Goal: Check status: Check status

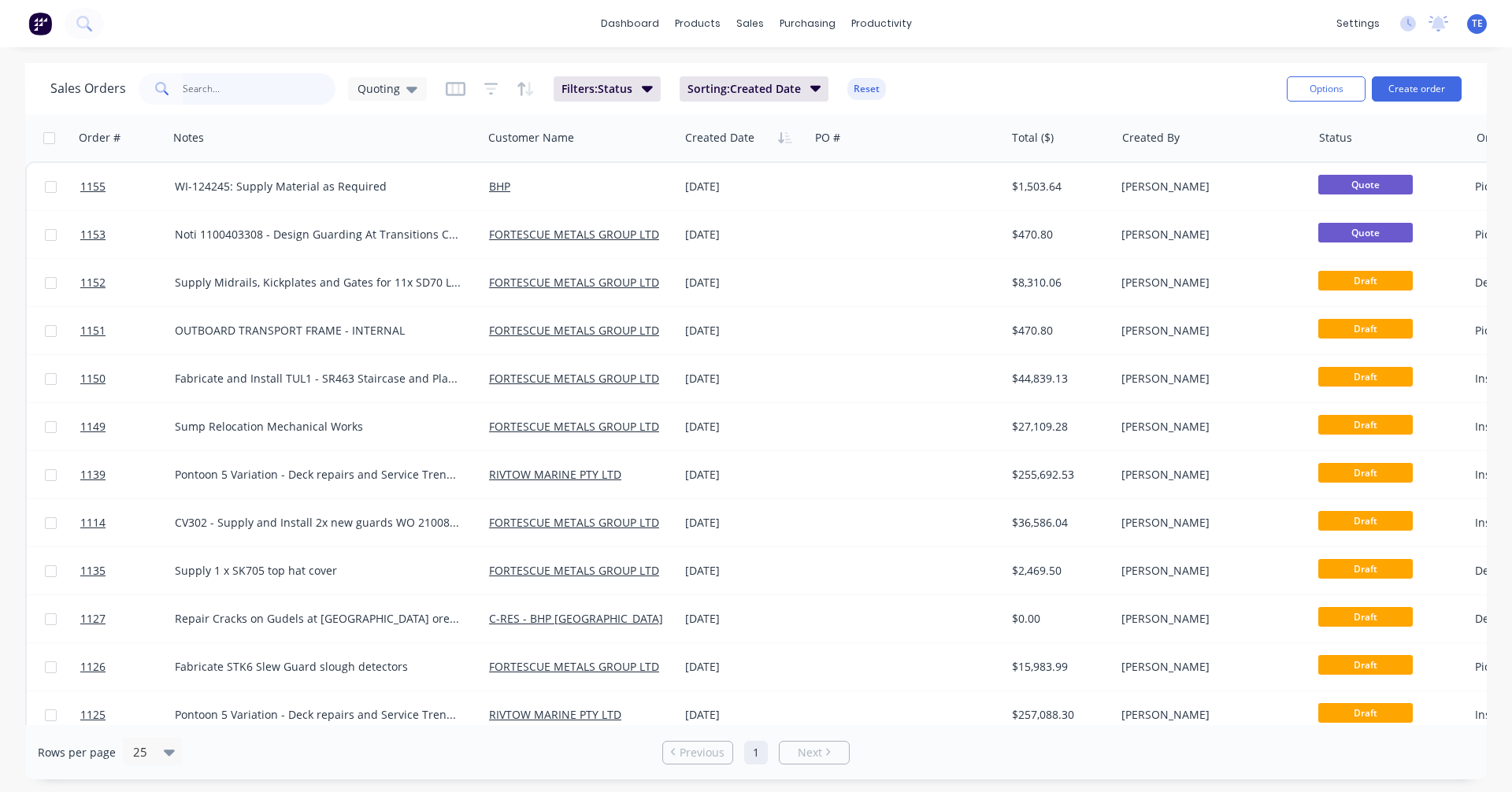
click at [240, 87] on input "text" at bounding box center [259, 89] width 153 height 31
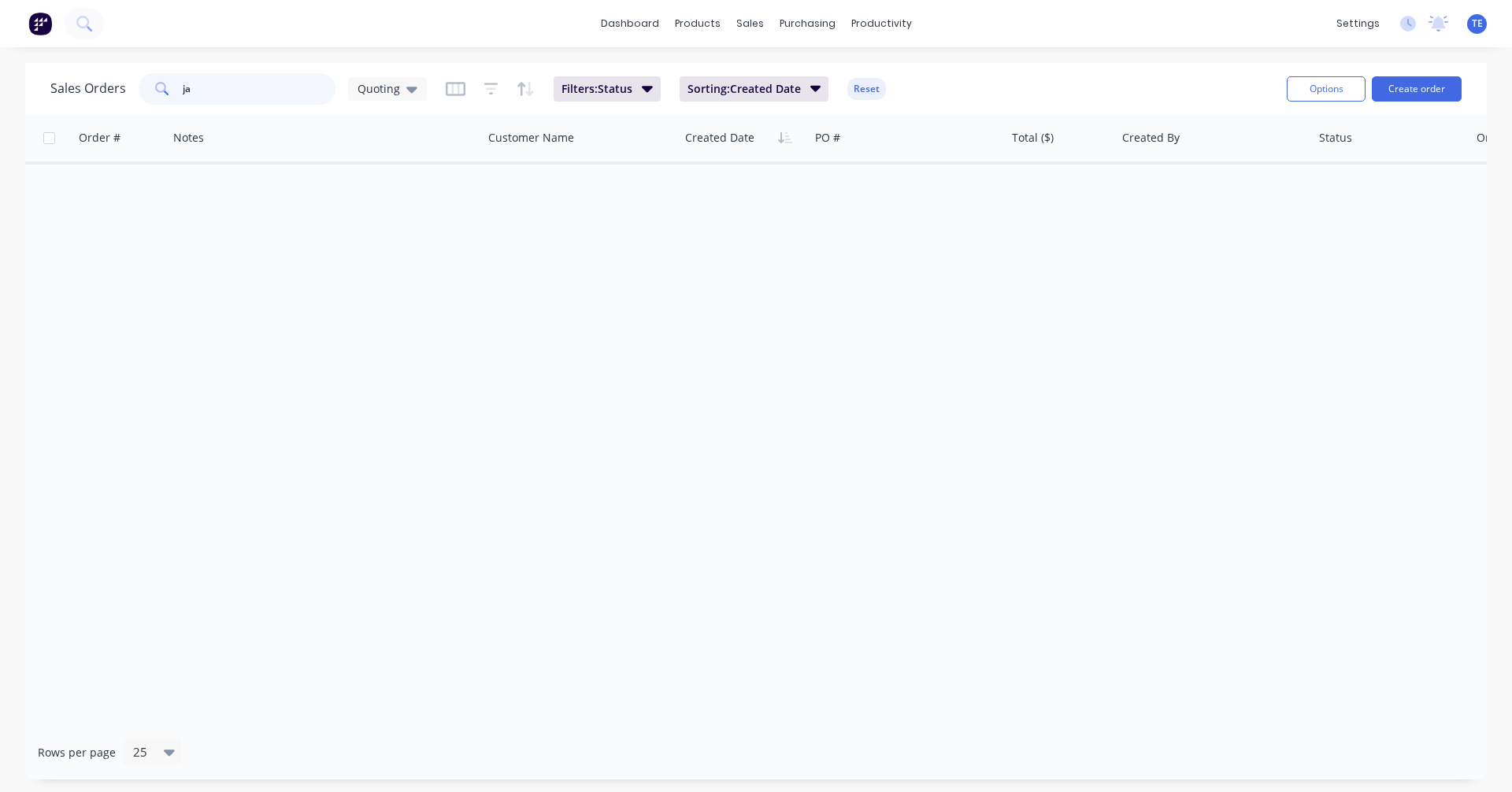
type input "j"
click at [411, 82] on icon at bounding box center [412, 89] width 11 height 18
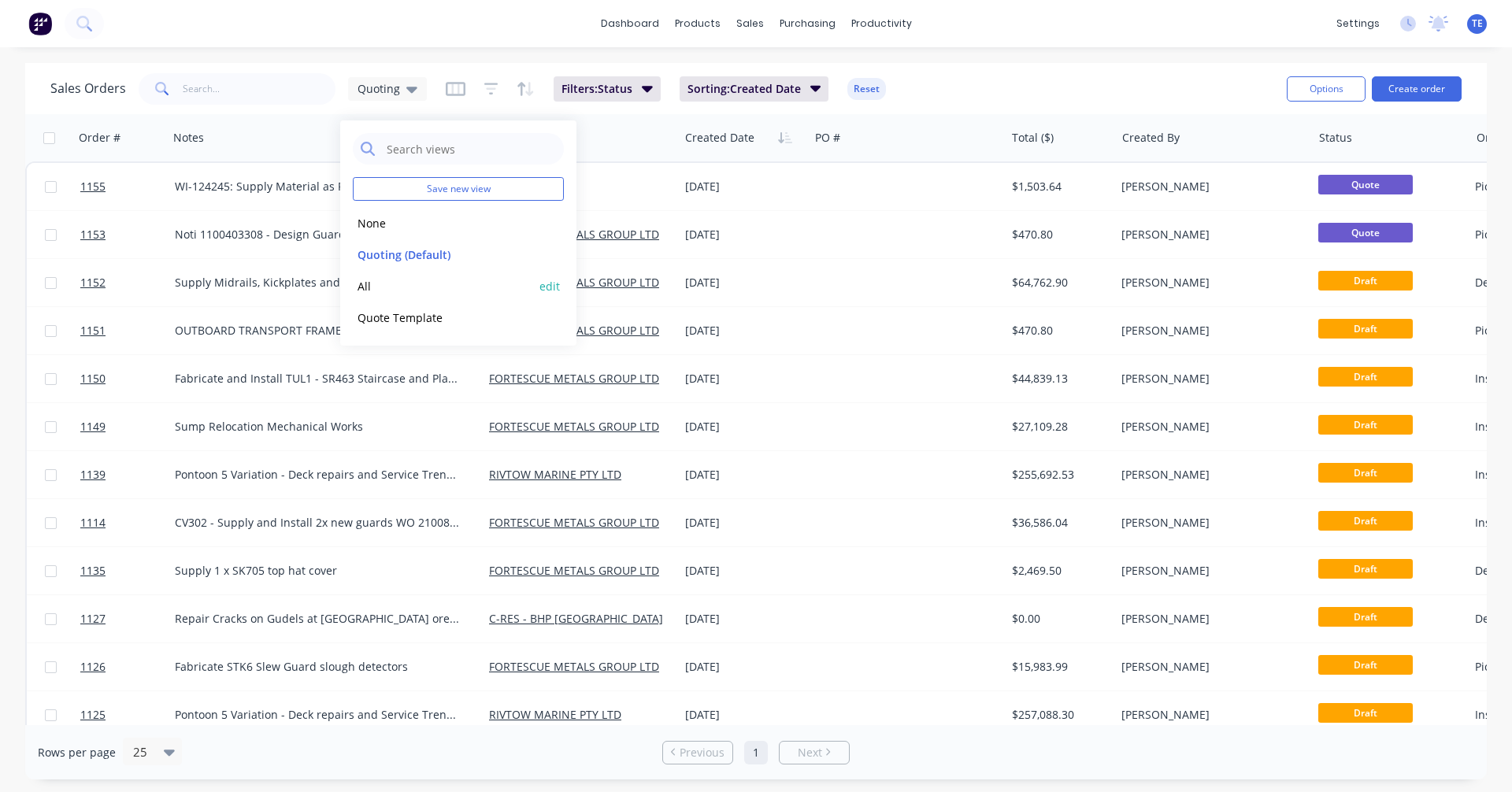
click at [383, 292] on button "All" at bounding box center [442, 286] width 180 height 18
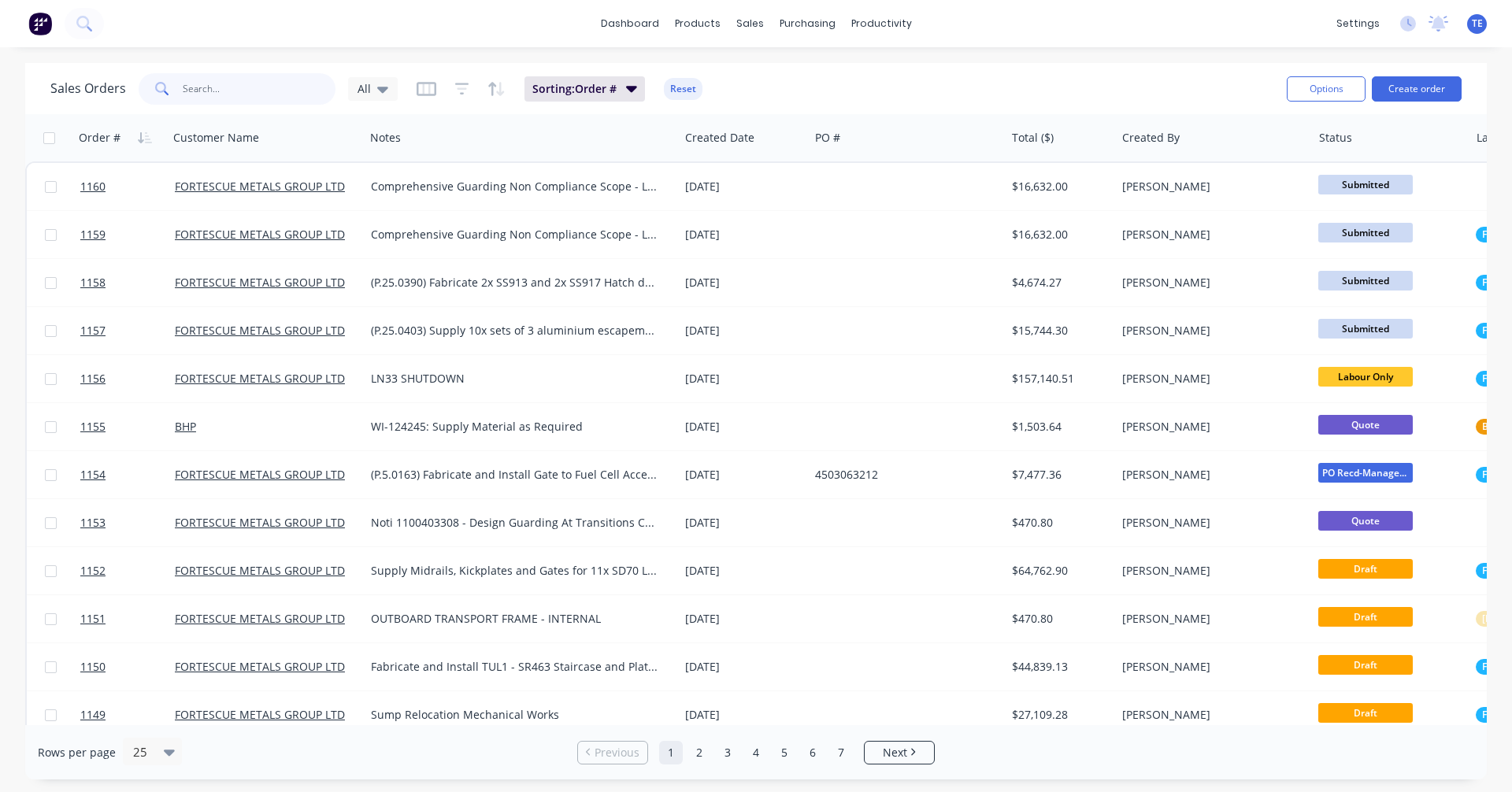
click at [254, 90] on input "text" at bounding box center [259, 89] width 153 height 31
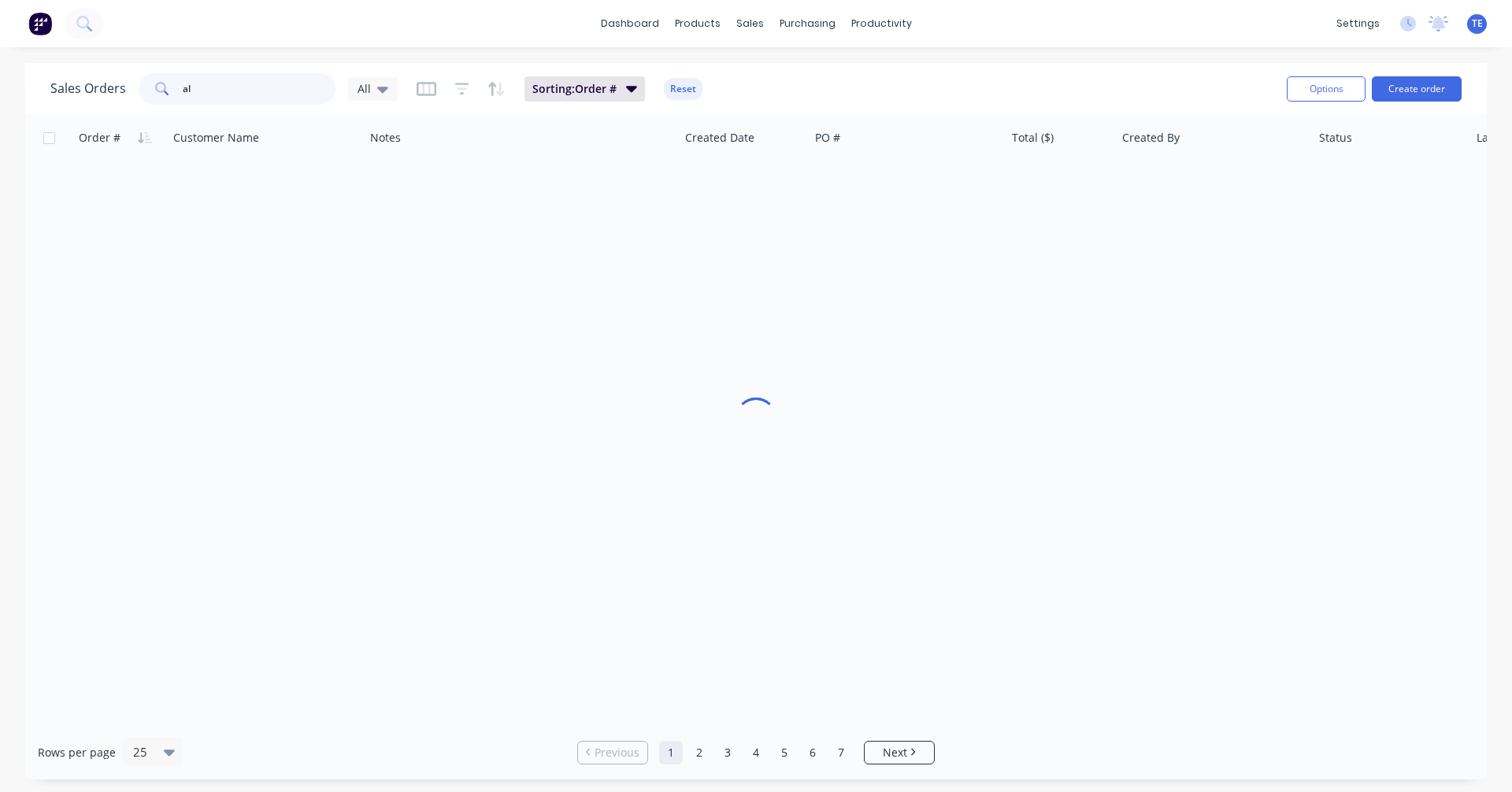
type input "a"
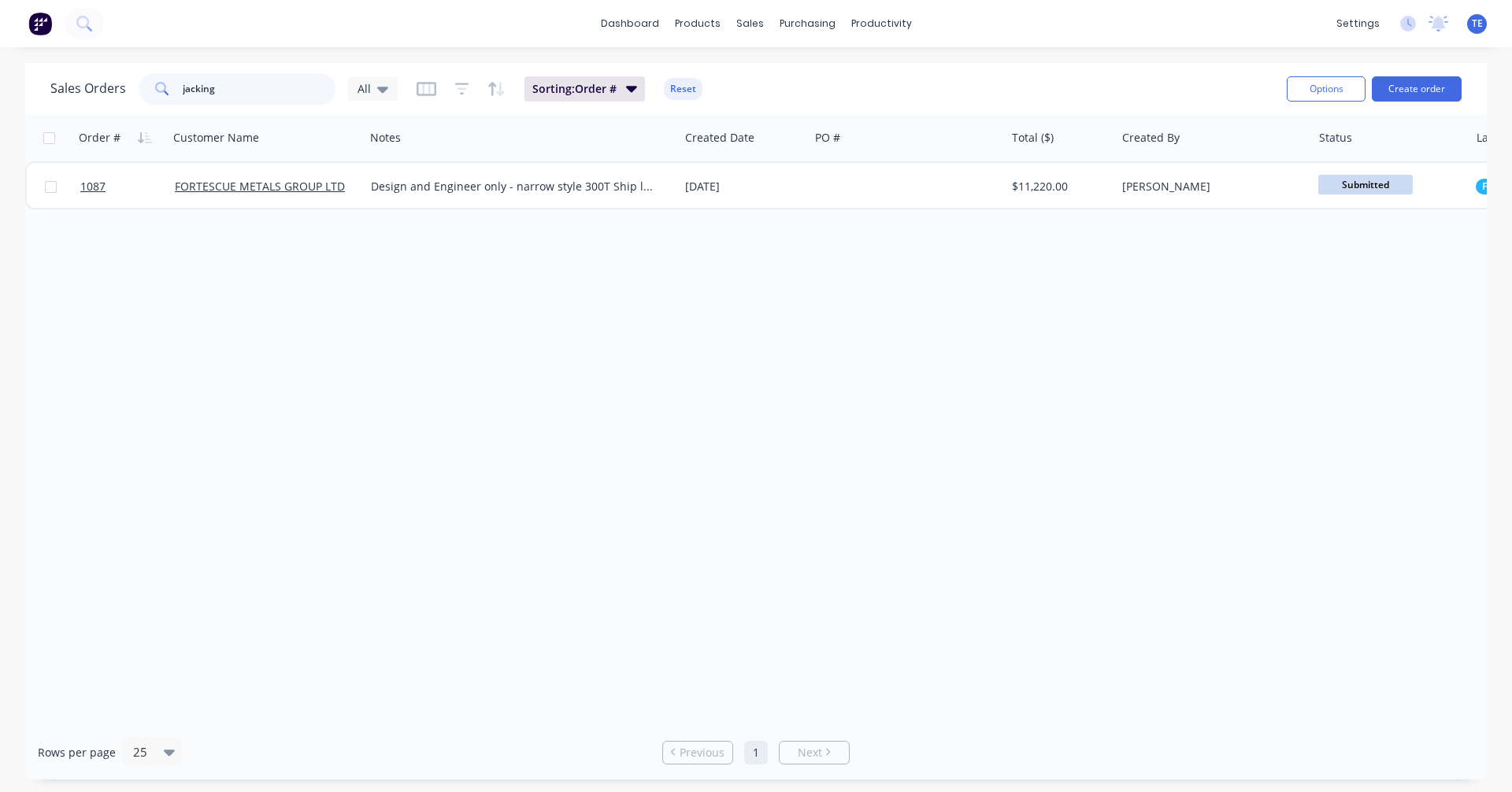
drag, startPoint x: 244, startPoint y: 89, endPoint x: 157, endPoint y: 89, distance: 87.0
click at [157, 89] on div "jacking" at bounding box center [237, 89] width 196 height 31
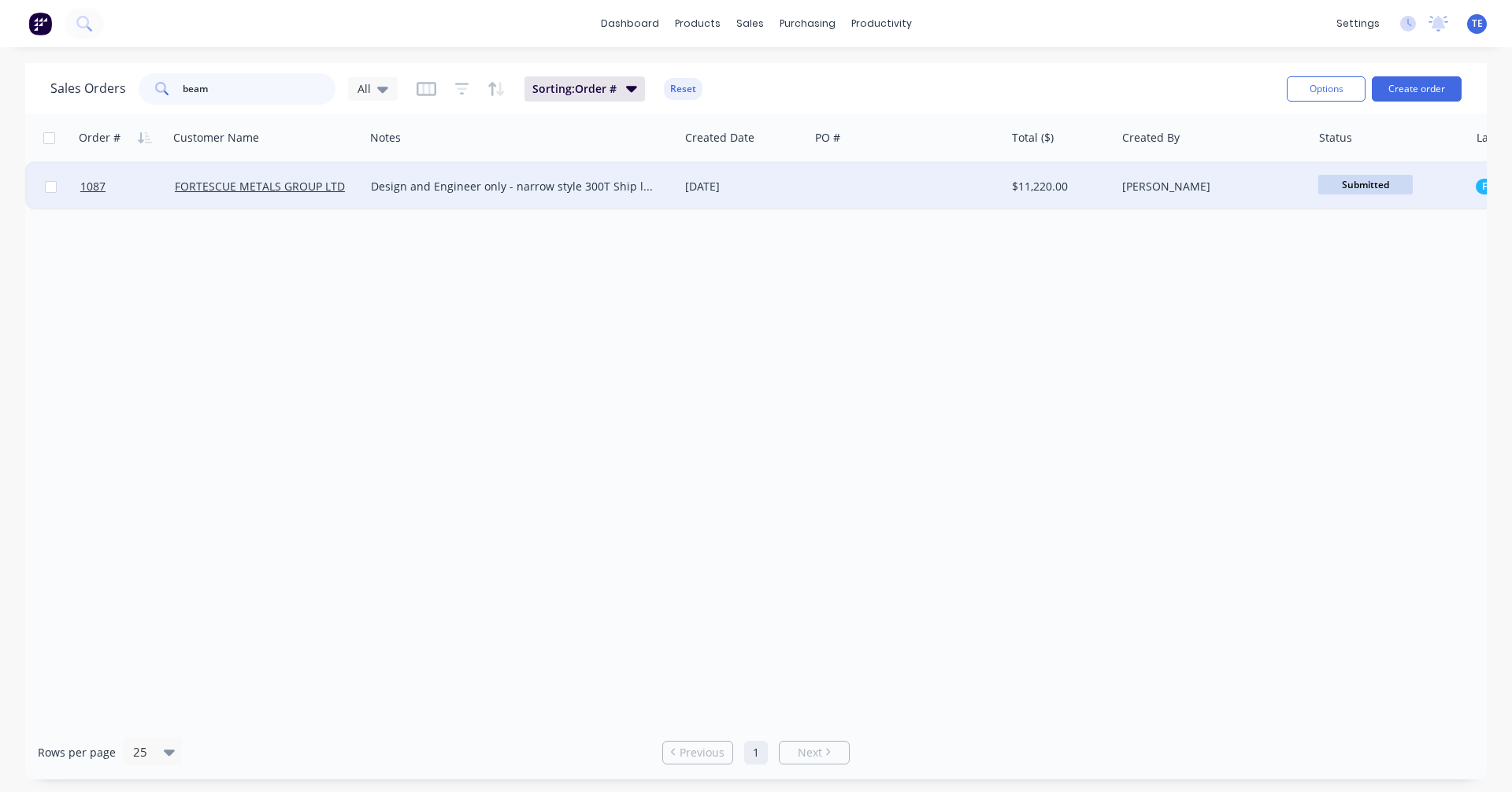
type input "beam"
click at [799, 177] on div "[DATE]" at bounding box center [744, 187] width 130 height 47
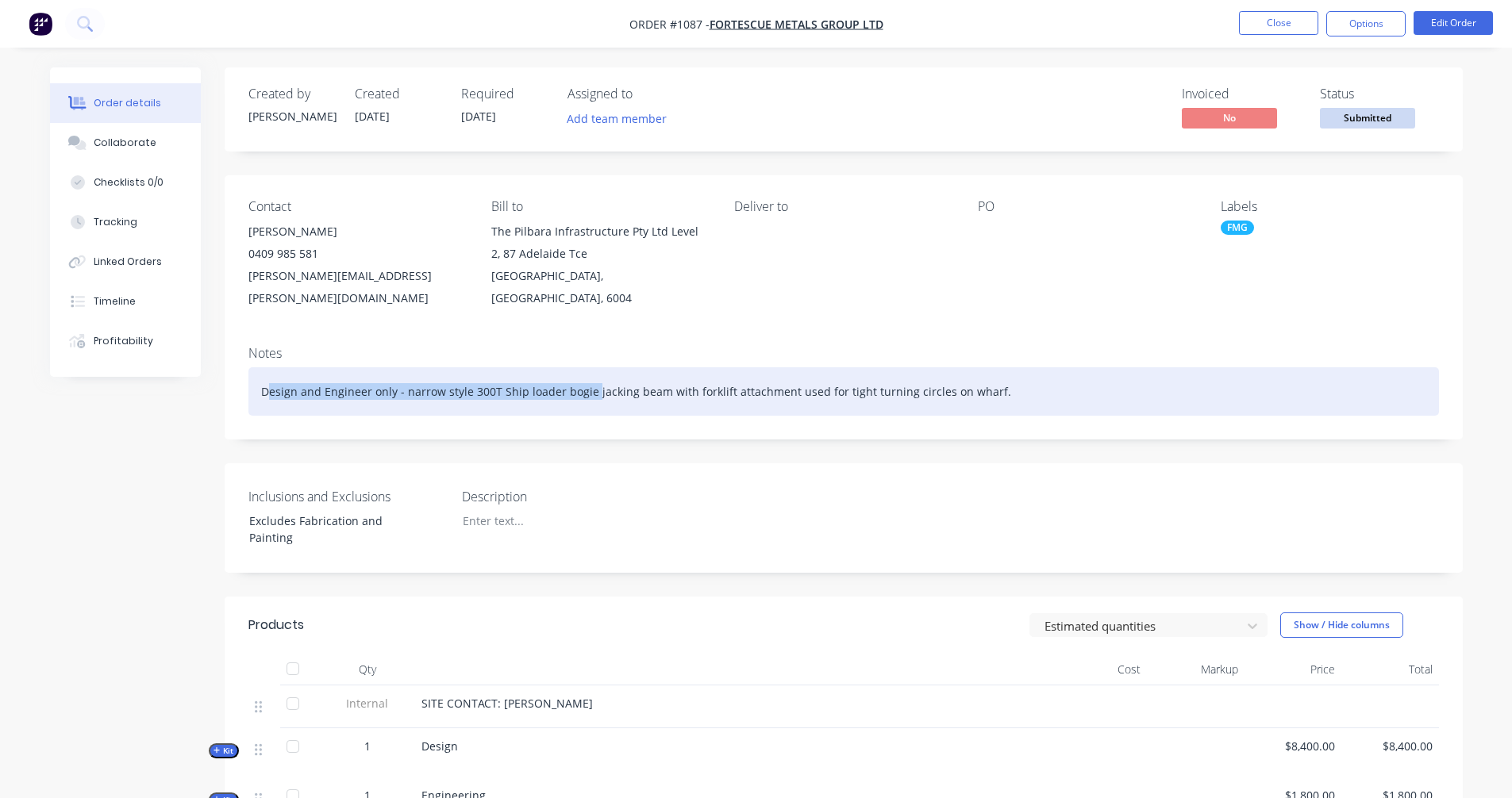
drag, startPoint x: 265, startPoint y: 370, endPoint x: 615, endPoint y: 372, distance: 350.0
click at [592, 375] on div "Design and Engineer only - narrow style 300T Ship loader bogie jacking beam wit…" at bounding box center [844, 391] width 1190 height 49
drag, startPoint x: 1023, startPoint y: 372, endPoint x: 227, endPoint y: 395, distance: 796.3
click at [143, 378] on div "Created by [PERSON_NAME] Created [DATE] Required [DATE] Assigned to Add team me…" at bounding box center [756, 588] width 1413 height 1043
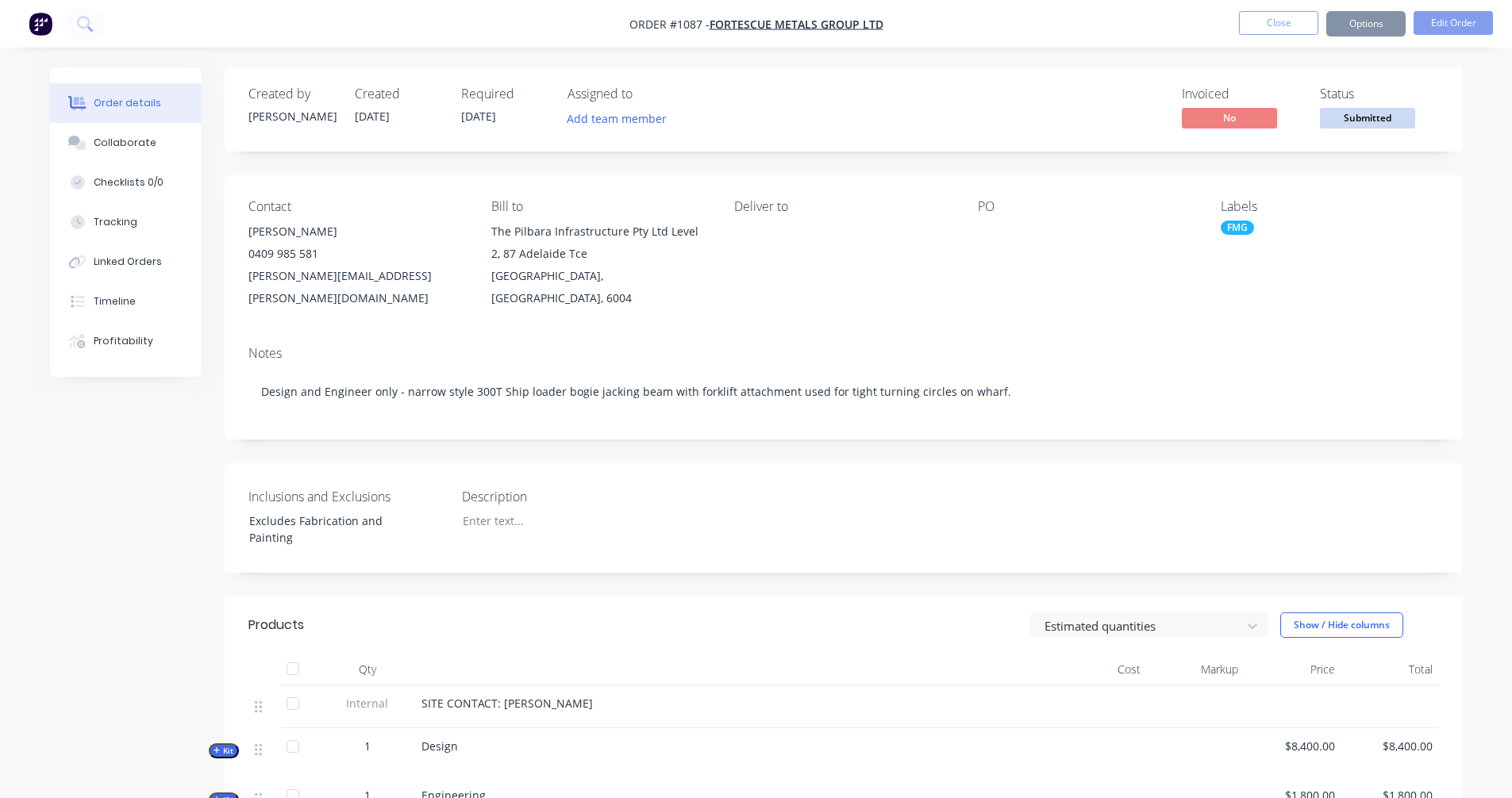
click at [252, 423] on div "Created by [PERSON_NAME] Created [DATE] Required [DATE] Assigned to Add team me…" at bounding box center [844, 576] width 1239 height 1019
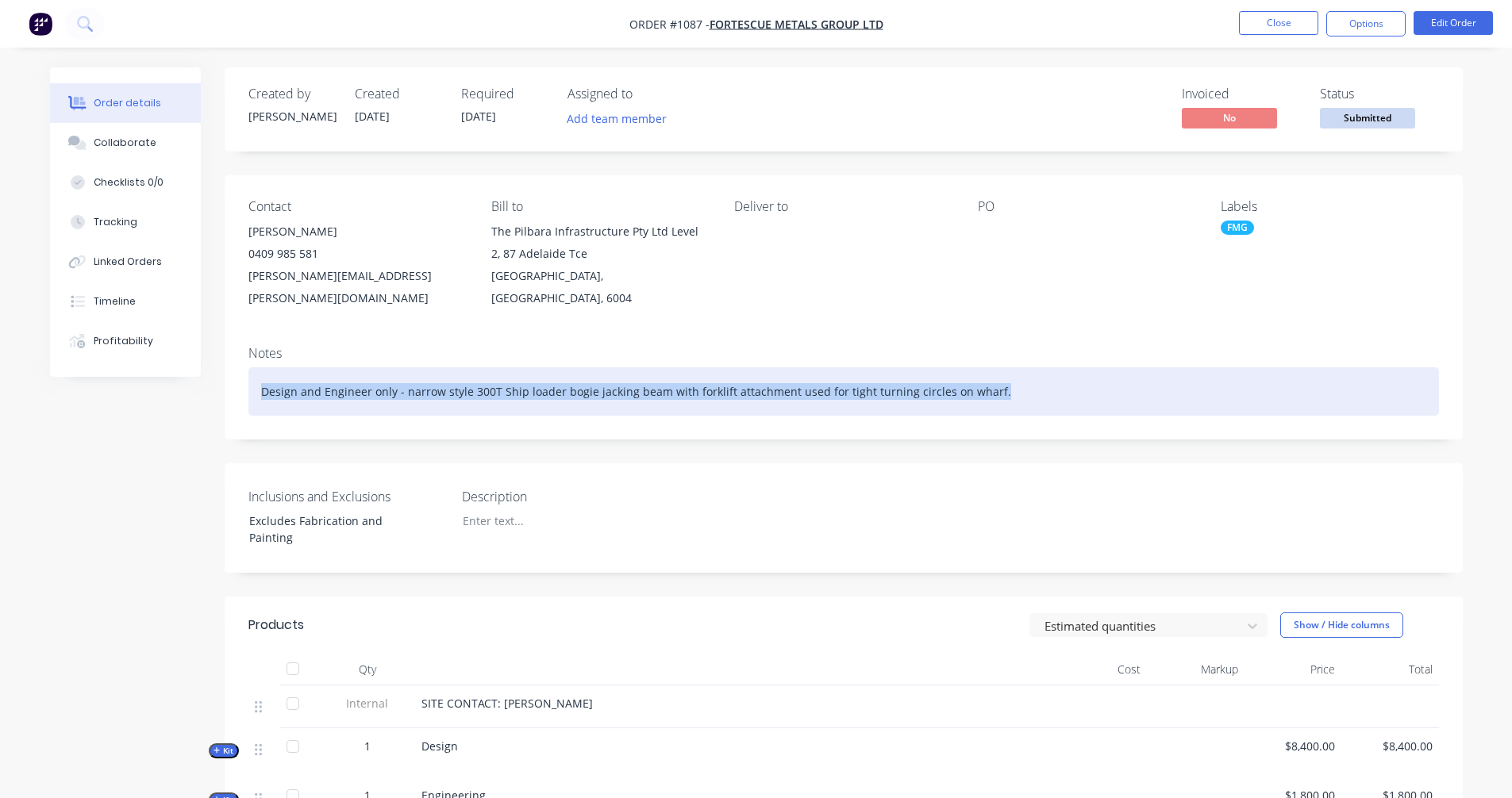
drag, startPoint x: 257, startPoint y: 373, endPoint x: 1298, endPoint y: 441, distance: 1043.2
click at [1298, 441] on div "Created by [PERSON_NAME] Created [DATE] Required [DATE] Assigned to Add team me…" at bounding box center [844, 576] width 1239 height 1019
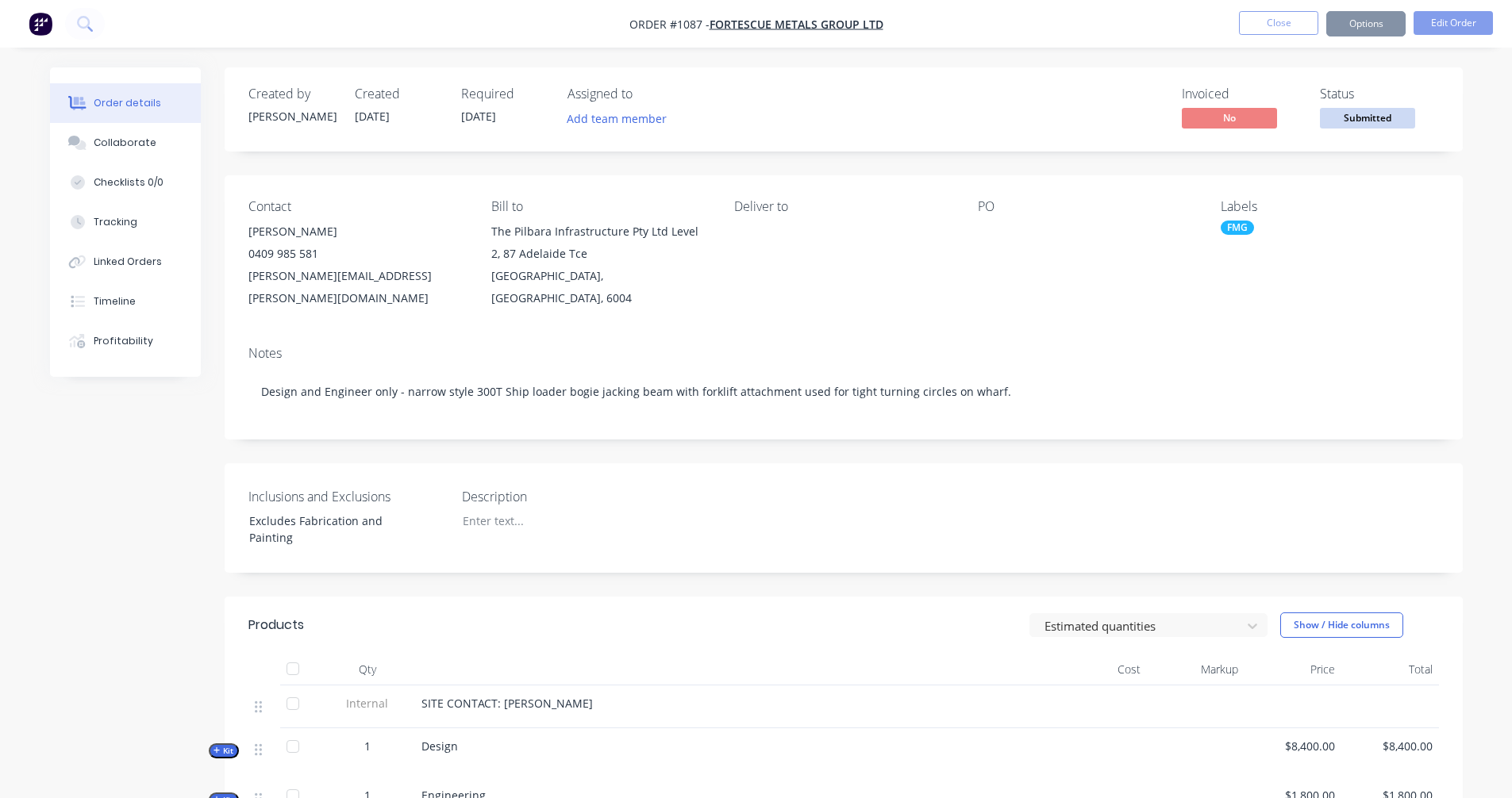
click at [1014, 431] on div "Created by [PERSON_NAME] Created [DATE] Required [DATE] Assigned to Add team me…" at bounding box center [844, 576] width 1239 height 1019
click at [118, 185] on div "Checklists 0/0" at bounding box center [129, 182] width 70 height 14
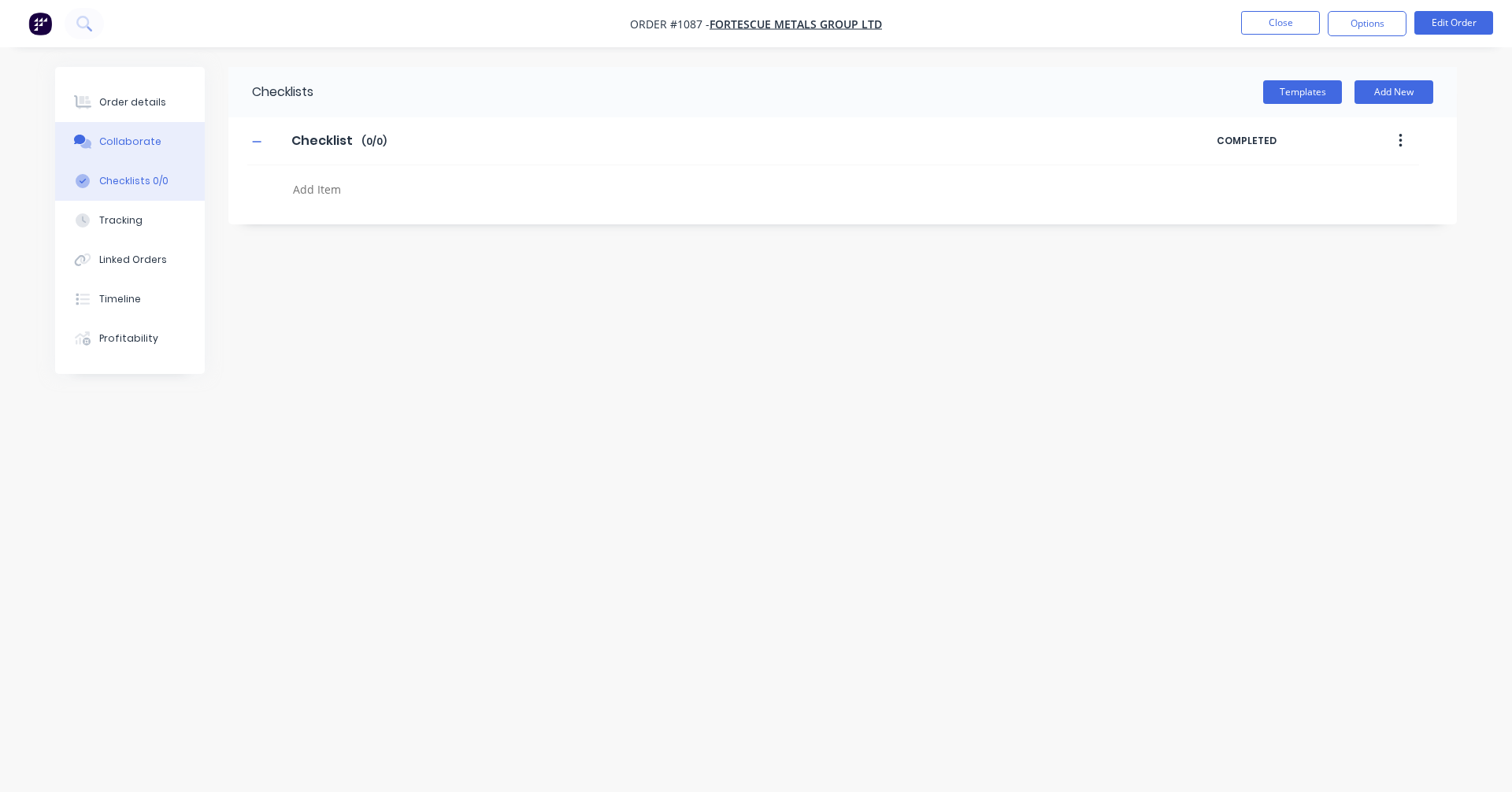
click at [139, 144] on div "Collaborate" at bounding box center [130, 141] width 62 height 14
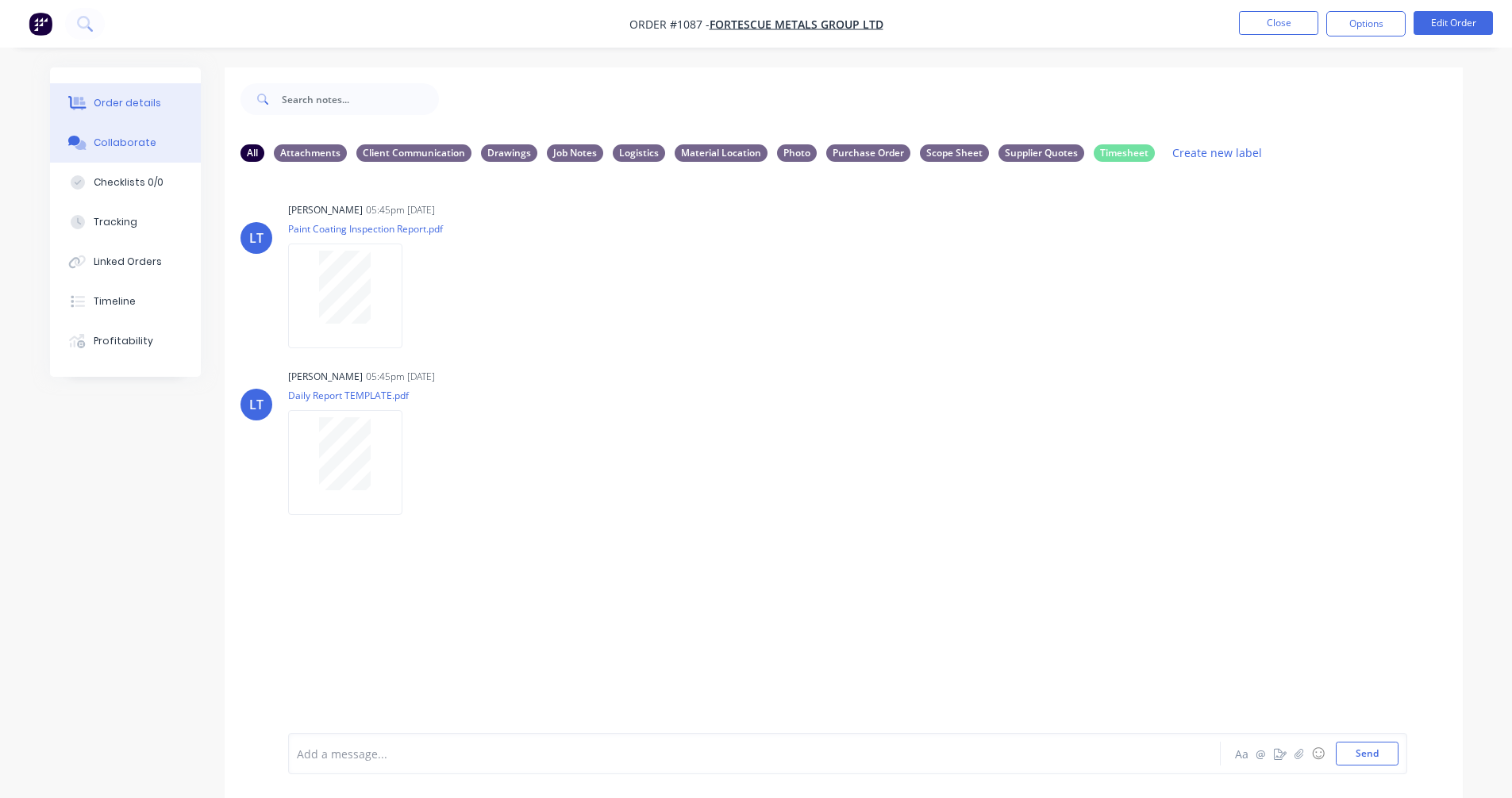
click at [111, 101] on div "Order details" at bounding box center [128, 103] width 67 height 14
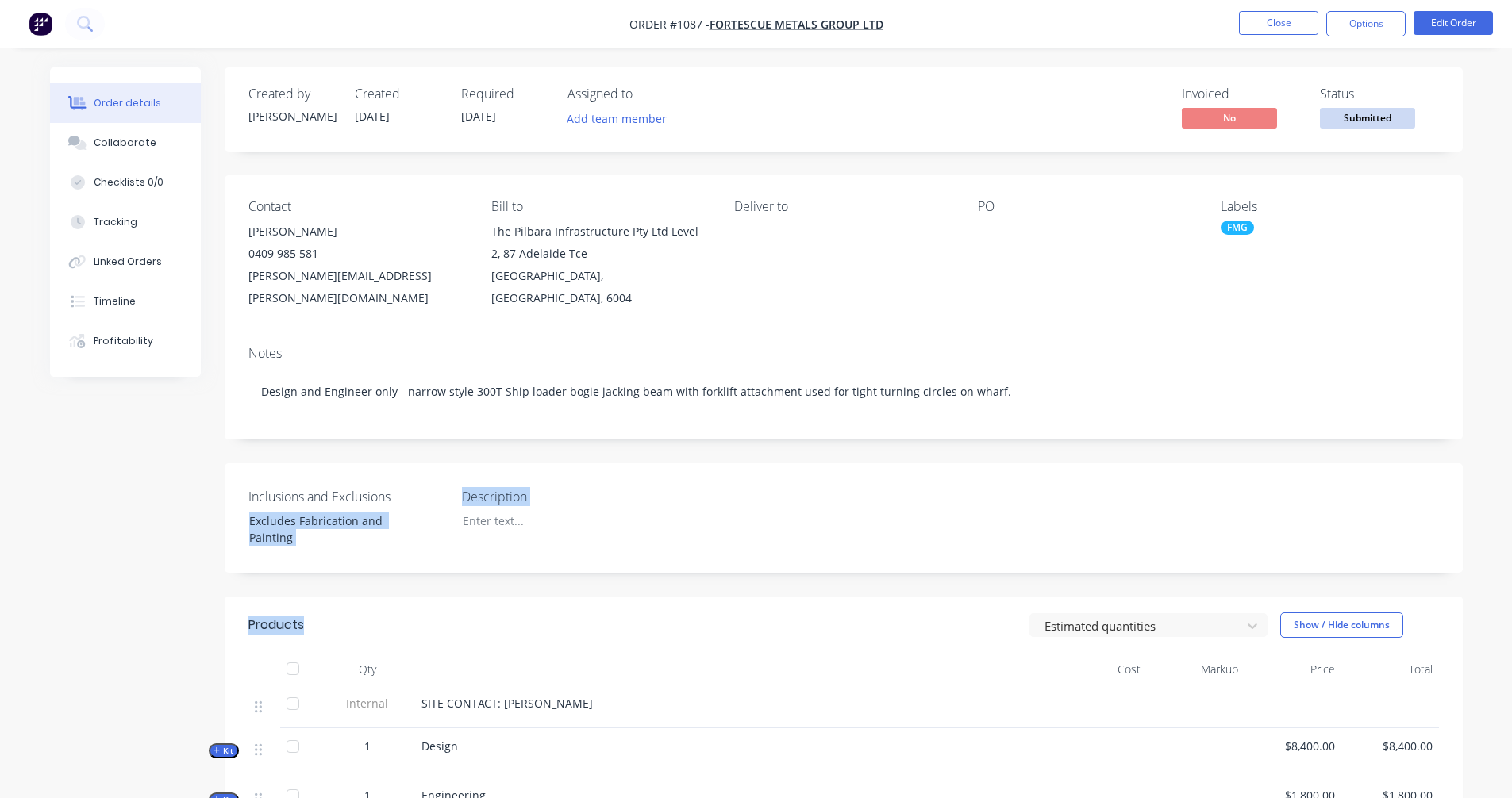
drag, startPoint x: 90, startPoint y: 531, endPoint x: 496, endPoint y: 565, distance: 407.4
click at [496, 565] on div "Created by [PERSON_NAME] Created [DATE] Required [DATE] Assigned to Add team me…" at bounding box center [756, 588] width 1413 height 1043
click at [497, 562] on div "Created by [PERSON_NAME] Created [DATE] Required [DATE] Assigned to Add team me…" at bounding box center [844, 576] width 1239 height 1019
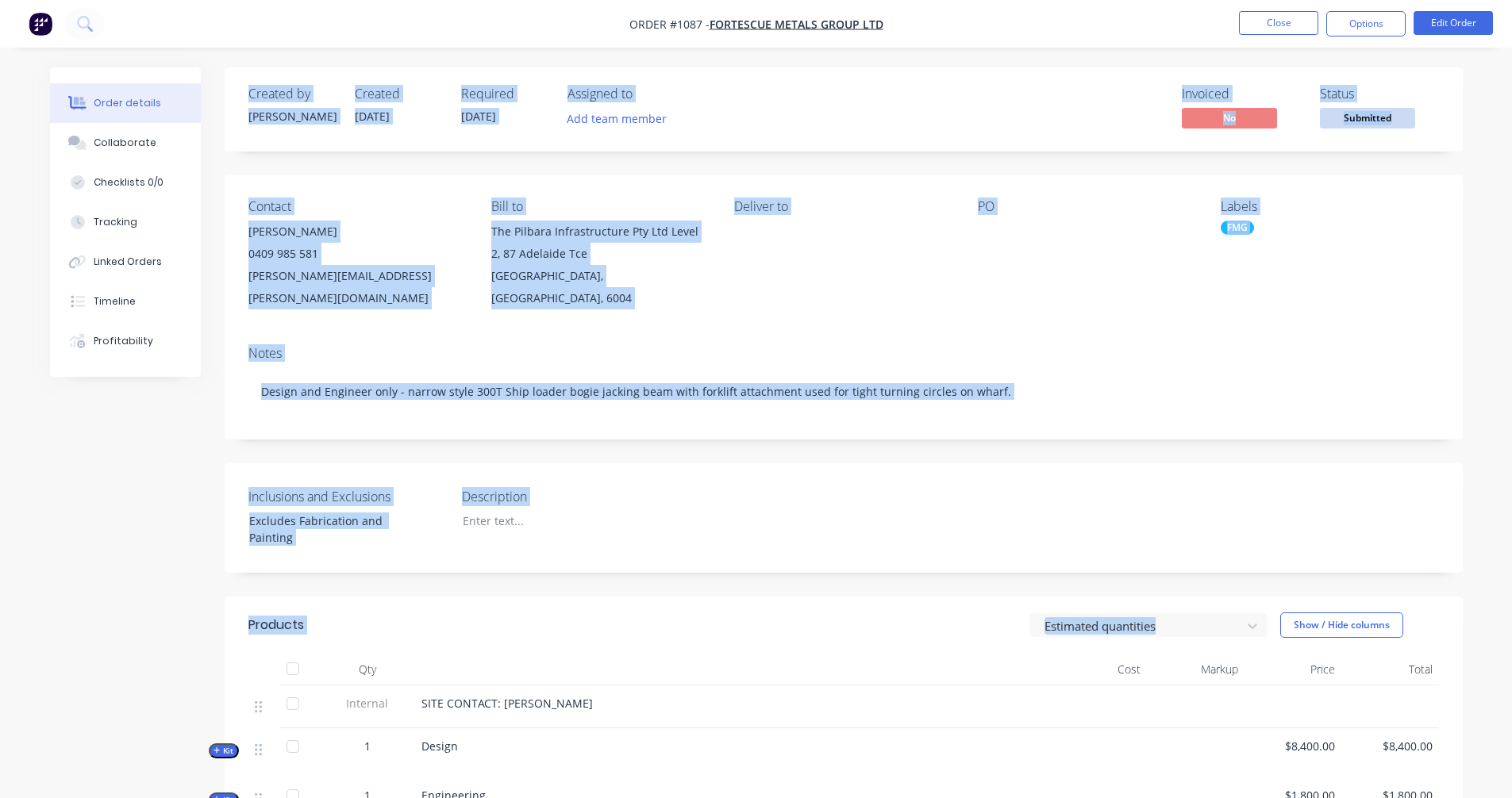
drag, startPoint x: 521, startPoint y: 561, endPoint x: 233, endPoint y: 79, distance: 561.5
click at [233, 79] on div "Created by [PERSON_NAME] Created [DATE] Required [DATE] Assigned to Add team me…" at bounding box center [844, 576] width 1239 height 1019
click at [87, 450] on div "Created by [PERSON_NAME] Created [DATE] Required [DATE] Assigned to Add team me…" at bounding box center [756, 588] width 1413 height 1043
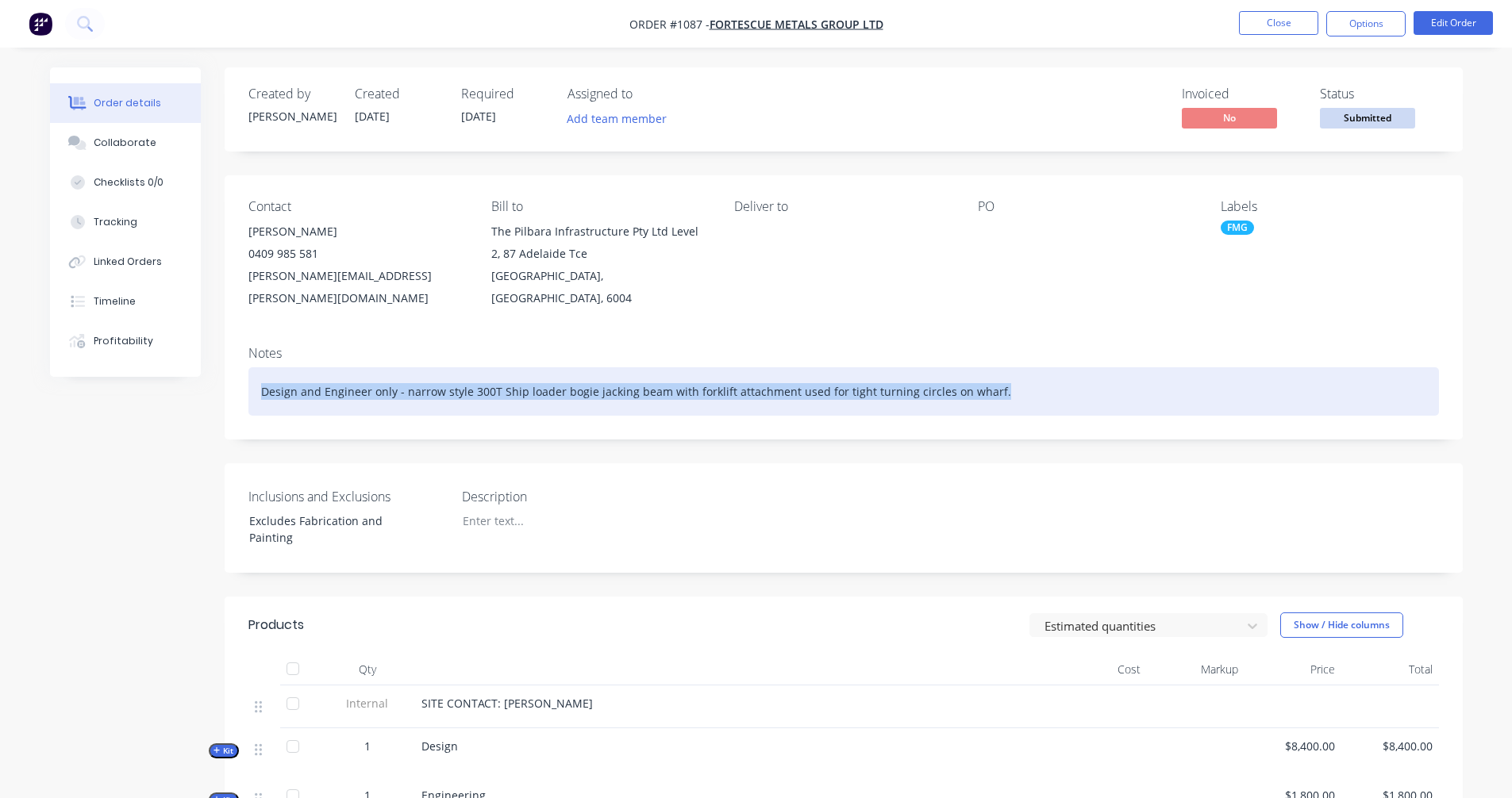
drag, startPoint x: 1031, startPoint y: 375, endPoint x: 219, endPoint y: 378, distance: 812.0
click at [219, 378] on div "Created by [PERSON_NAME] Created [DATE] Required [DATE] Assigned to Add team me…" at bounding box center [756, 588] width 1413 height 1043
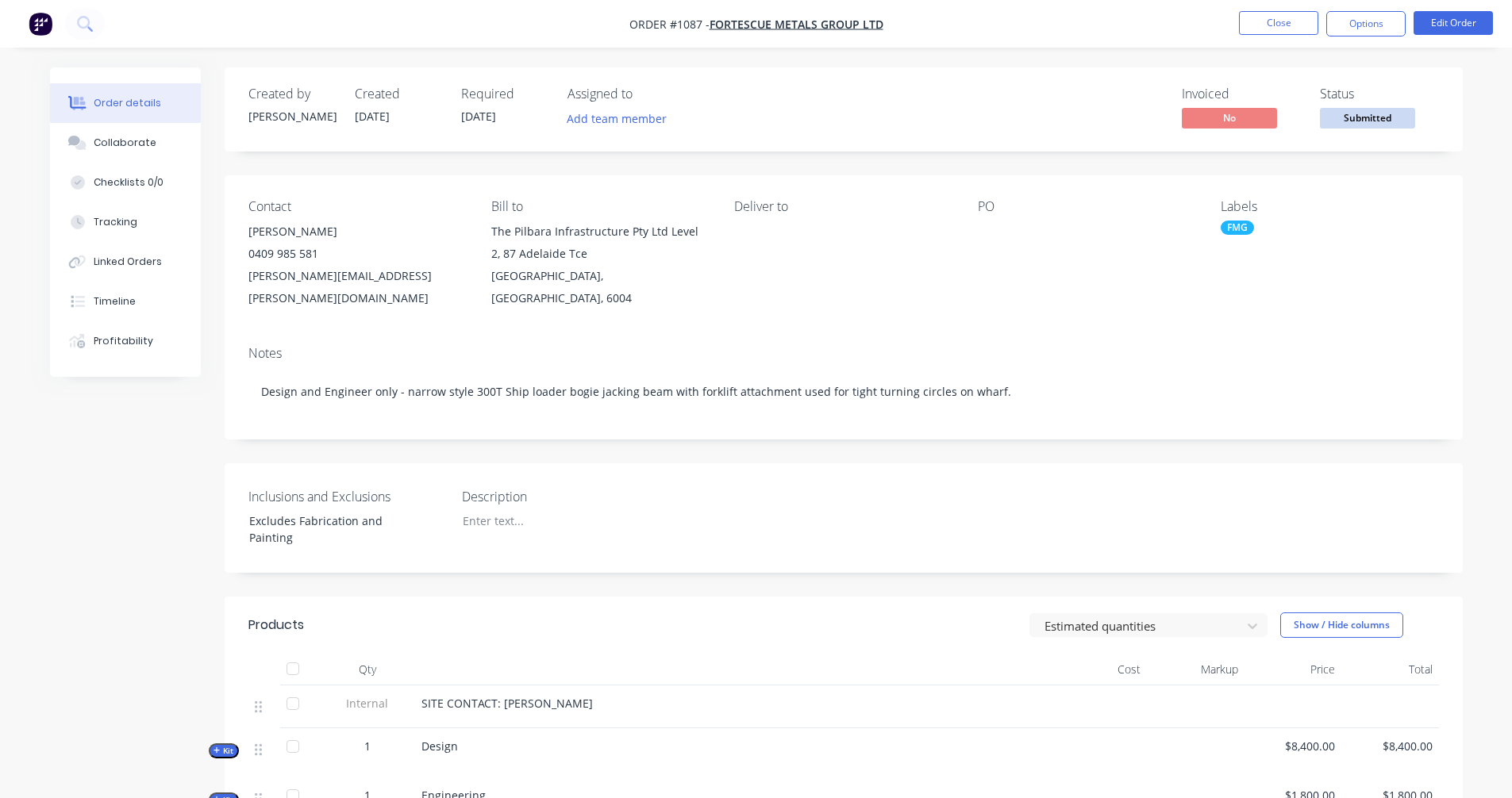
click at [131, 428] on div "Created by [PERSON_NAME] Created [DATE] Required [DATE] Assigned to Add team me…" at bounding box center [756, 588] width 1413 height 1043
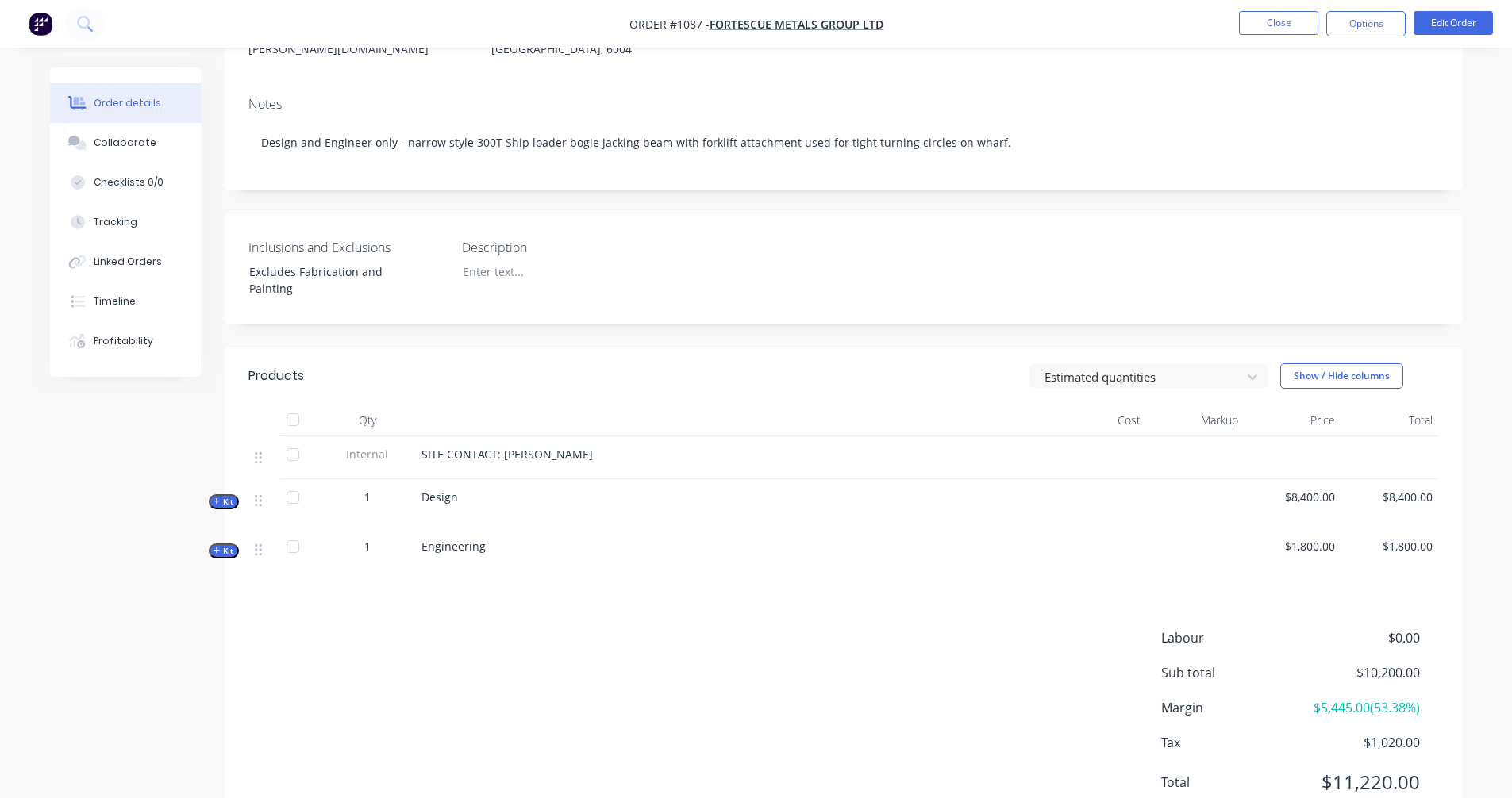
scroll to position [264, 0]
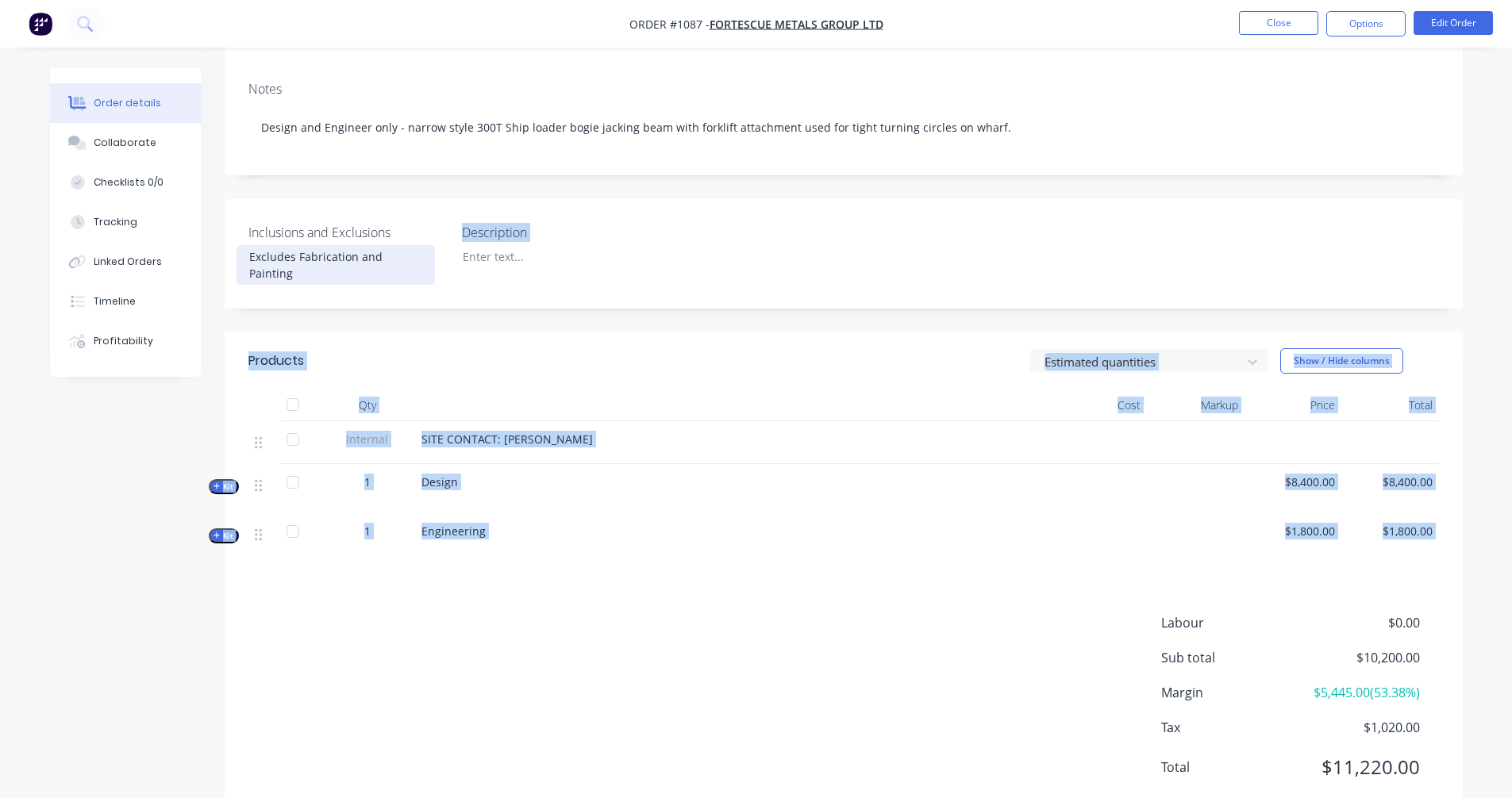
drag, startPoint x: 589, startPoint y: 549, endPoint x: 240, endPoint y: 95, distance: 572.6
click at [240, 95] on div "Created by [PERSON_NAME] Created [DATE] Required [DATE] Assigned to Add team me…" at bounding box center [844, 312] width 1239 height 1019
click at [494, 298] on div "Created by [PERSON_NAME] Created [DATE] Required [DATE] Assigned to Add team me…" at bounding box center [844, 312] width 1239 height 1019
